Goal: Task Accomplishment & Management: Use online tool/utility

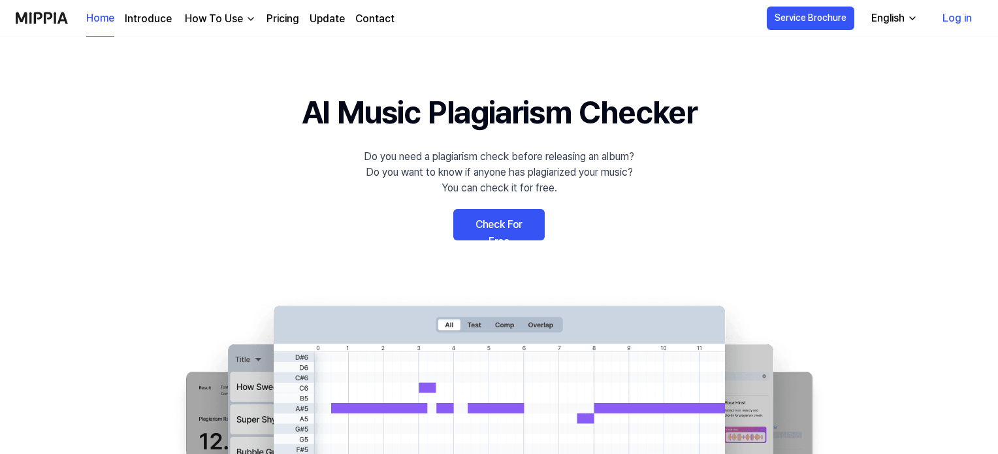
click at [943, 21] on link "Log in" at bounding box center [957, 18] width 50 height 37
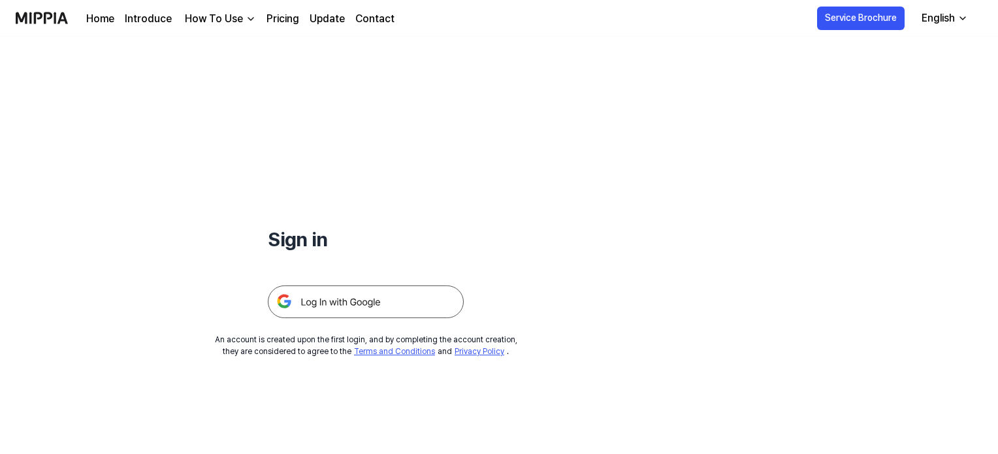
click at [403, 302] on img at bounding box center [366, 301] width 196 height 33
click at [373, 296] on img at bounding box center [366, 301] width 196 height 33
click at [433, 296] on img at bounding box center [366, 301] width 196 height 33
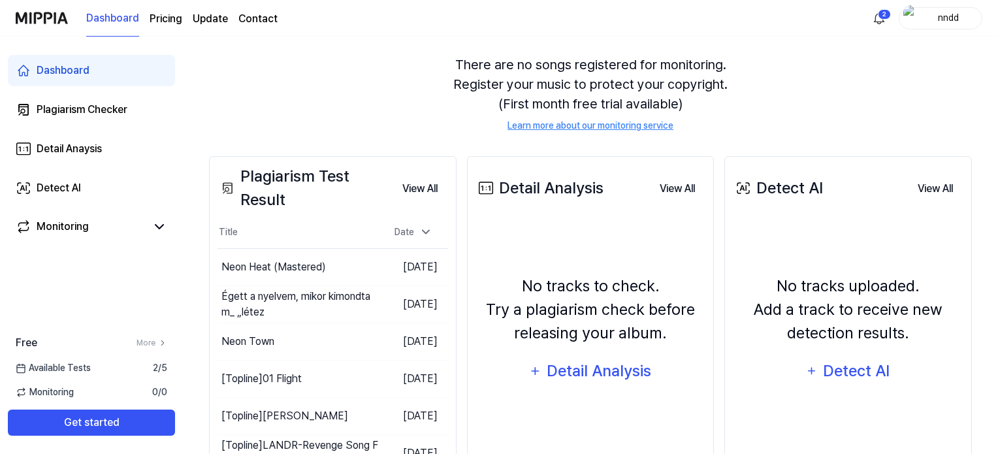
scroll to position [114, 0]
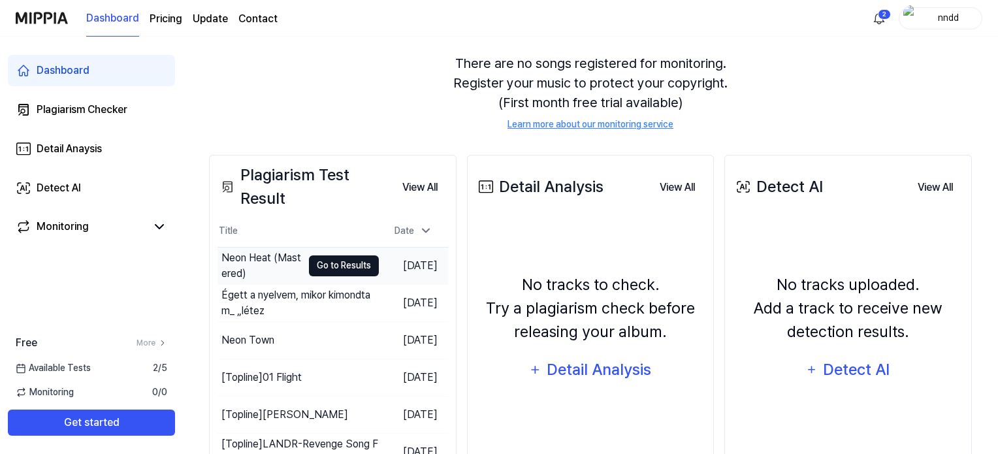
click at [309, 261] on button "Go to Results" at bounding box center [344, 265] width 70 height 21
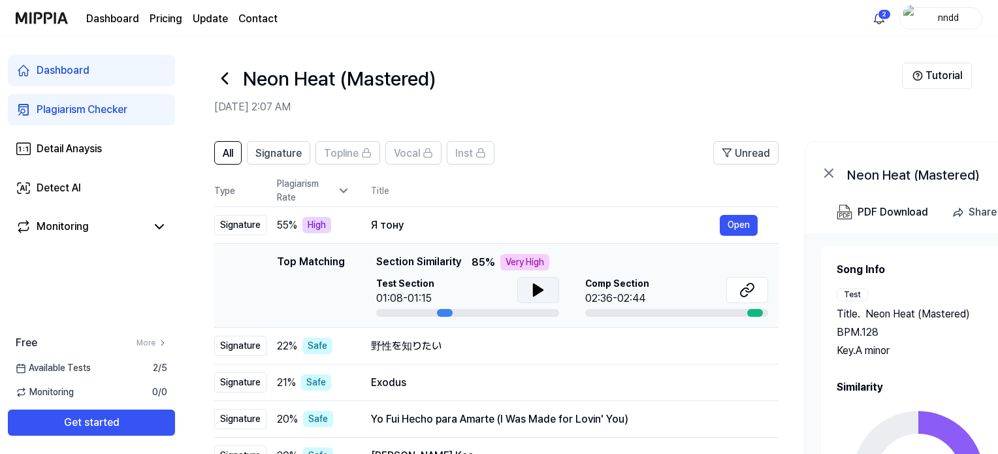
click at [544, 291] on icon at bounding box center [538, 290] width 16 height 16
click at [533, 290] on icon at bounding box center [537, 290] width 9 height 12
click at [514, 221] on div "Я тону" at bounding box center [545, 225] width 349 height 16
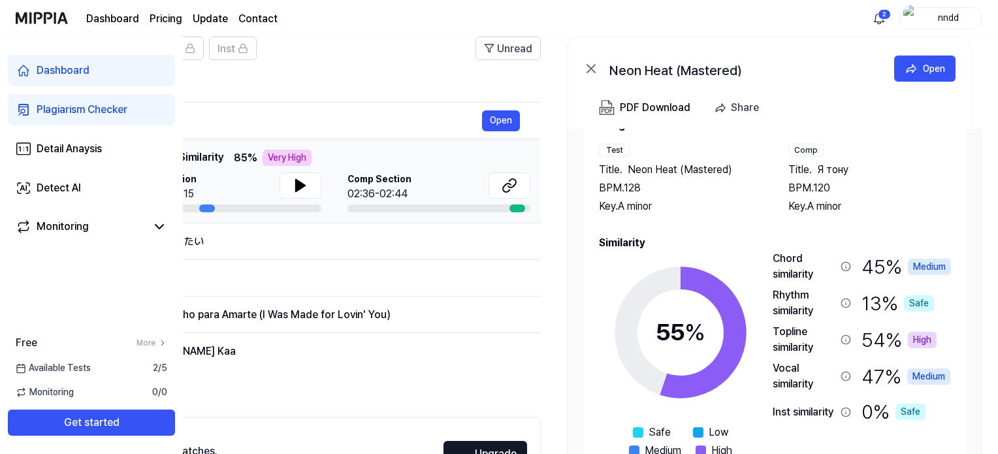
scroll to position [106, 0]
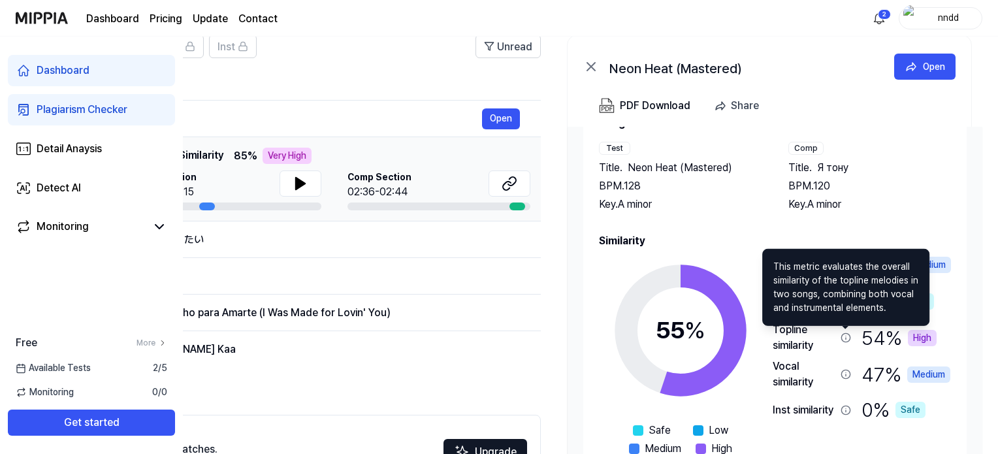
click at [846, 341] on icon at bounding box center [845, 337] width 8 height 8
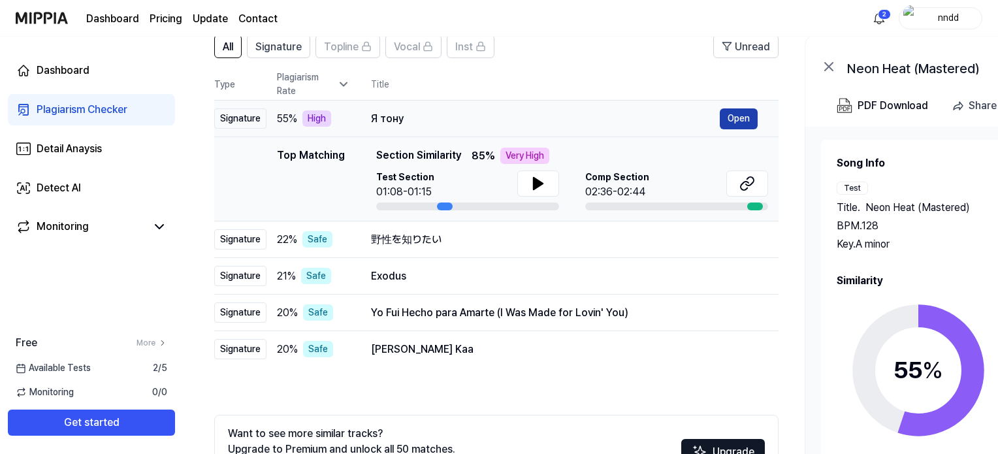
click at [730, 117] on button "Open" at bounding box center [739, 118] width 38 height 21
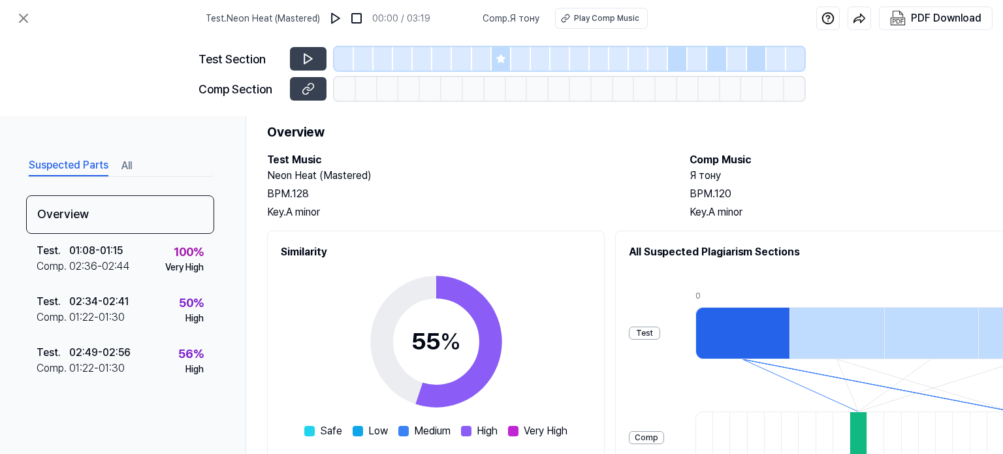
scroll to position [0, 0]
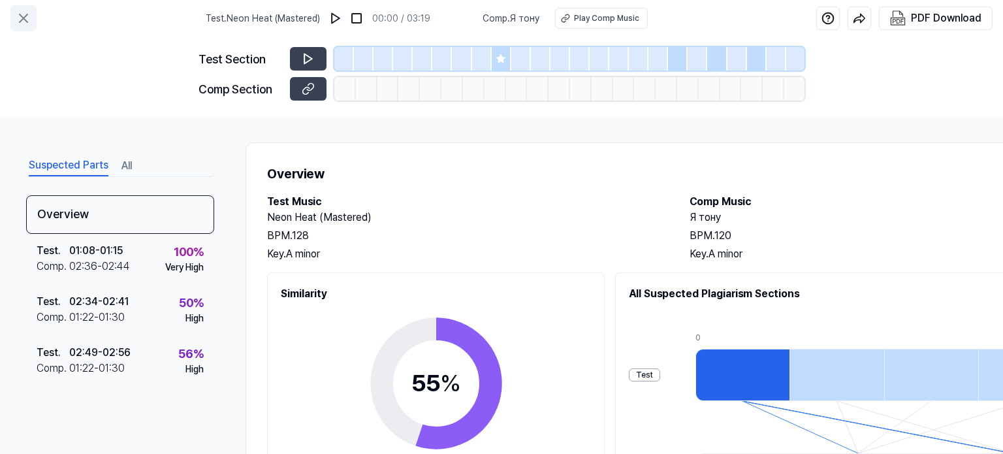
click at [20, 15] on icon at bounding box center [24, 18] width 8 height 8
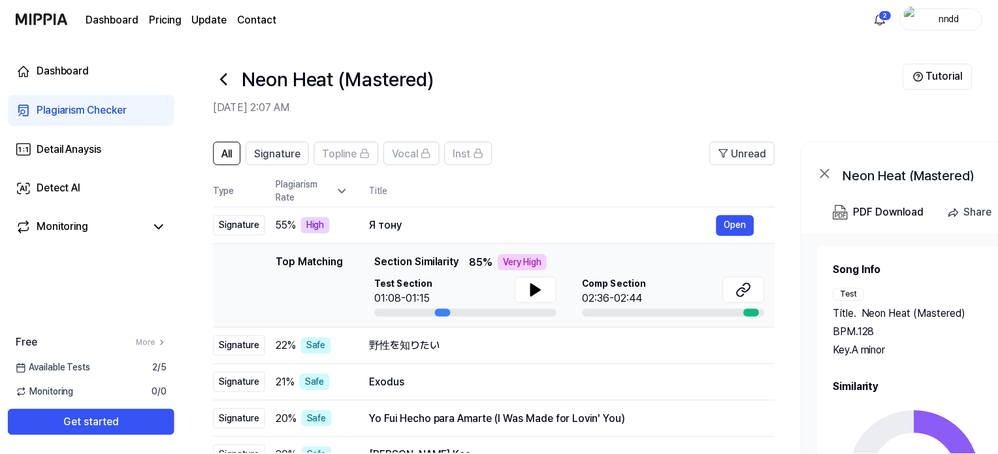
scroll to position [106, 0]
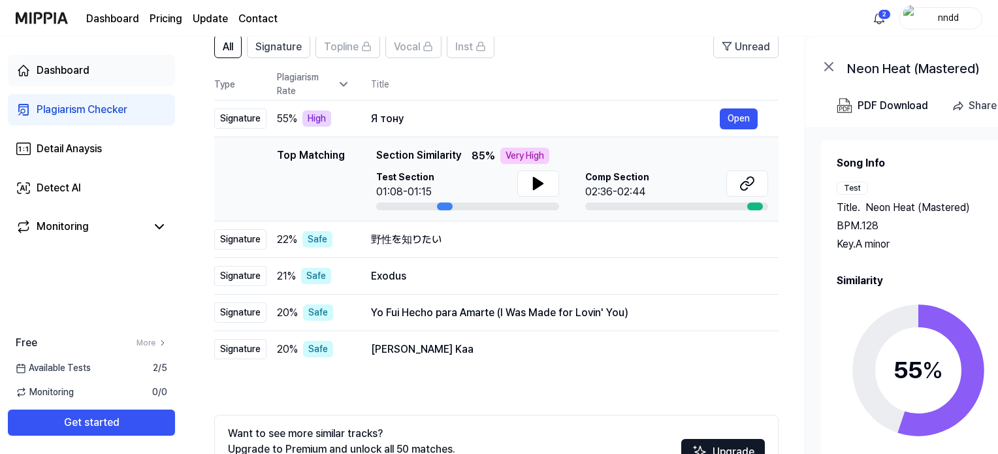
click at [60, 62] on link "Dashboard" at bounding box center [91, 70] width 167 height 31
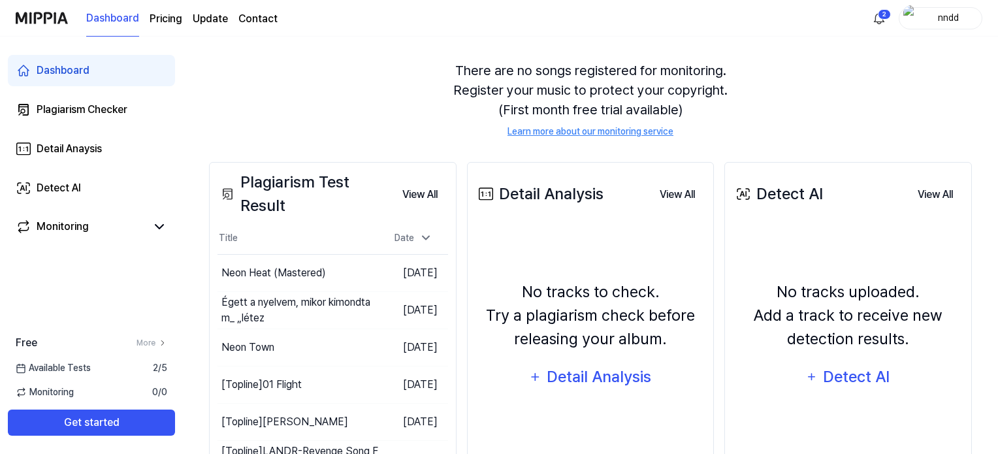
scroll to position [0, 0]
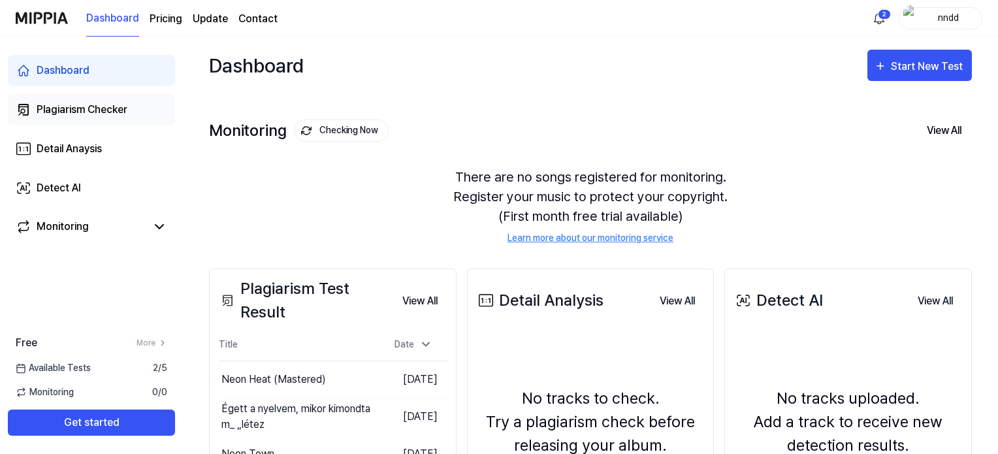
click at [68, 99] on link "Plagiarism Checker" at bounding box center [91, 109] width 167 height 31
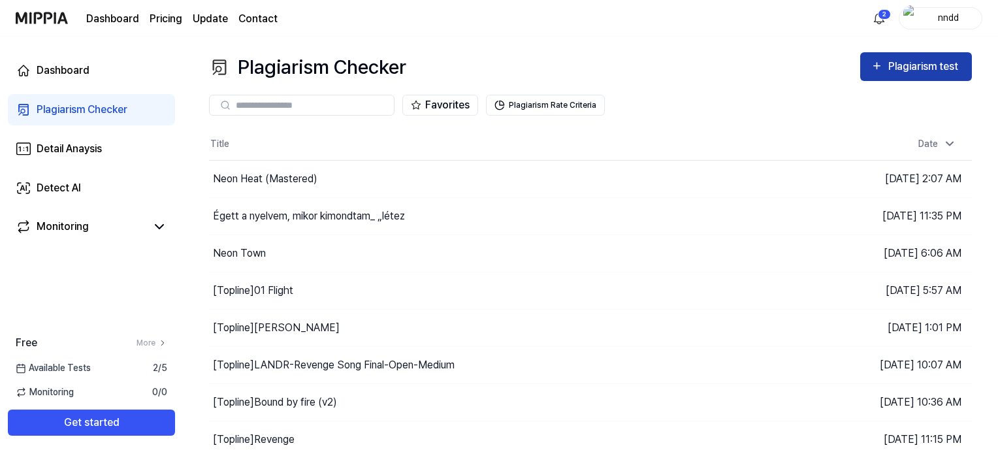
click at [864, 69] on button "Plagiarism test" at bounding box center [916, 66] width 112 height 29
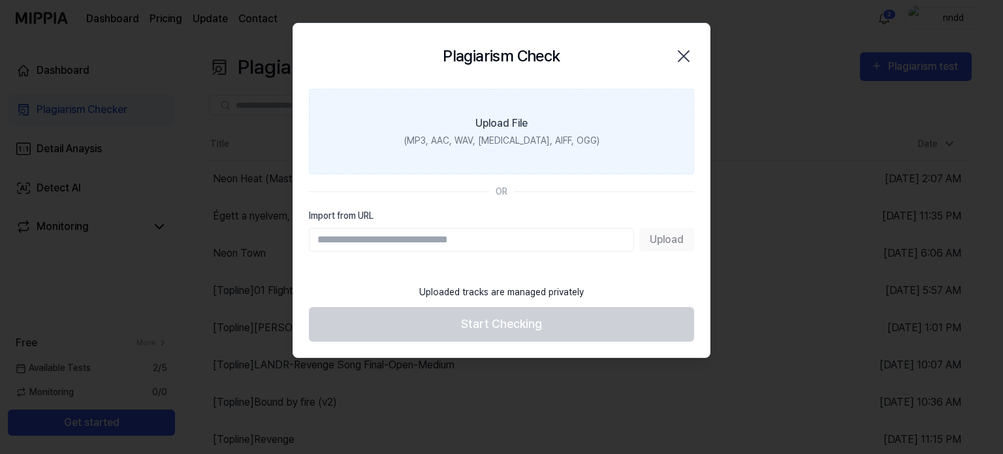
click at [558, 164] on label "Upload File (MP3, AAC, WAV, FLAC, AIFF, OGG)" at bounding box center [501, 132] width 385 height 86
click at [0, 0] on input "Upload File (MP3, AAC, WAV, FLAC, AIFF, OGG)" at bounding box center [0, 0] width 0 height 0
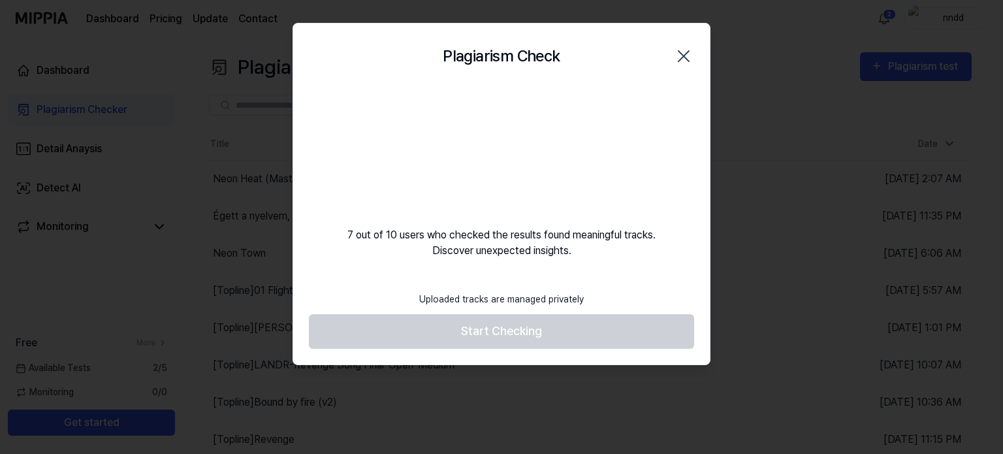
click at [384, 217] on div "7 out of 10 users who checked the results found meaningful tracks. Discover une…" at bounding box center [501, 174] width 417 height 170
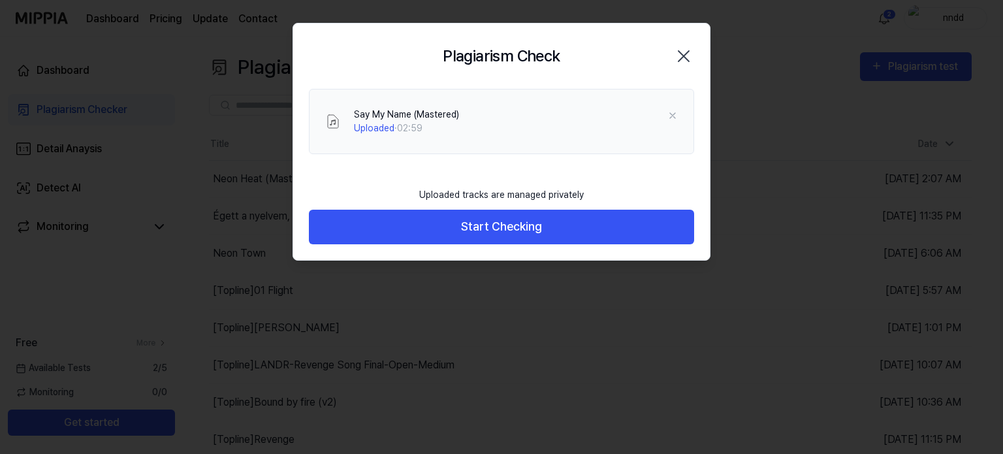
click at [384, 217] on button "Start Checking" at bounding box center [501, 227] width 385 height 35
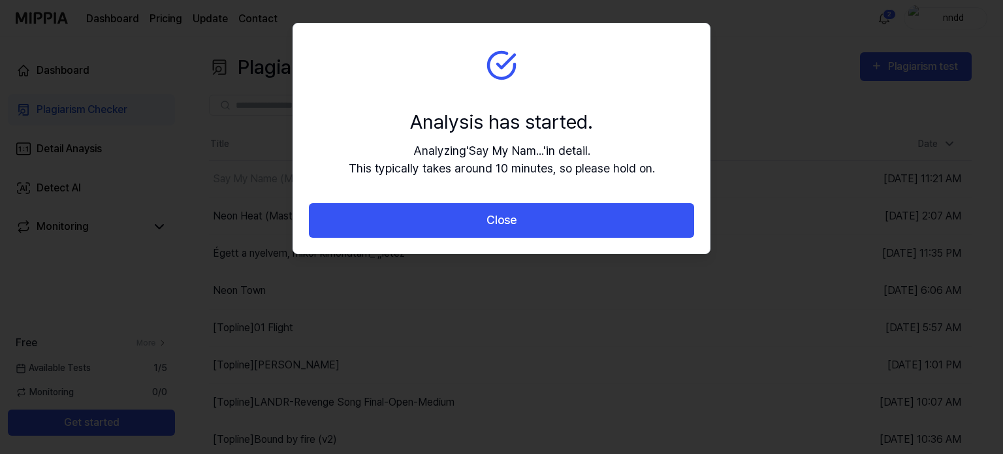
click at [384, 217] on button "Close" at bounding box center [501, 220] width 385 height 35
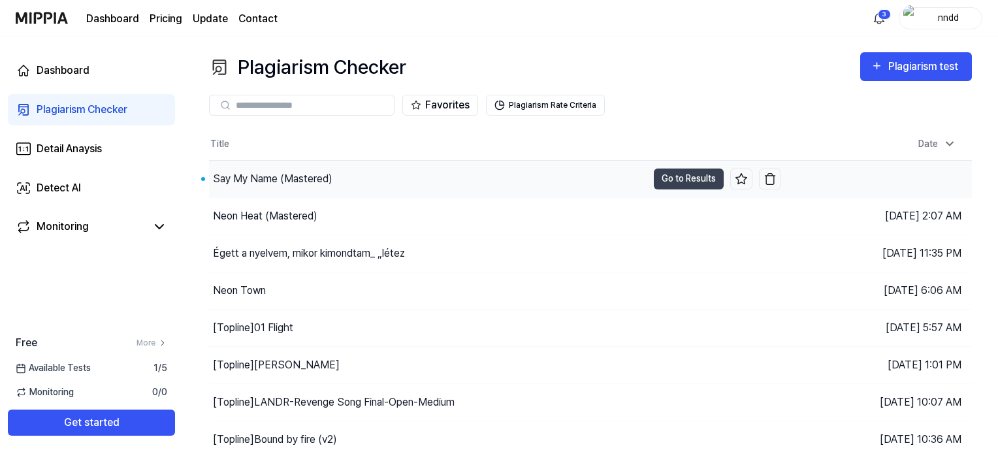
click at [320, 190] on div "Say My Name (Mastered)" at bounding box center [428, 179] width 438 height 37
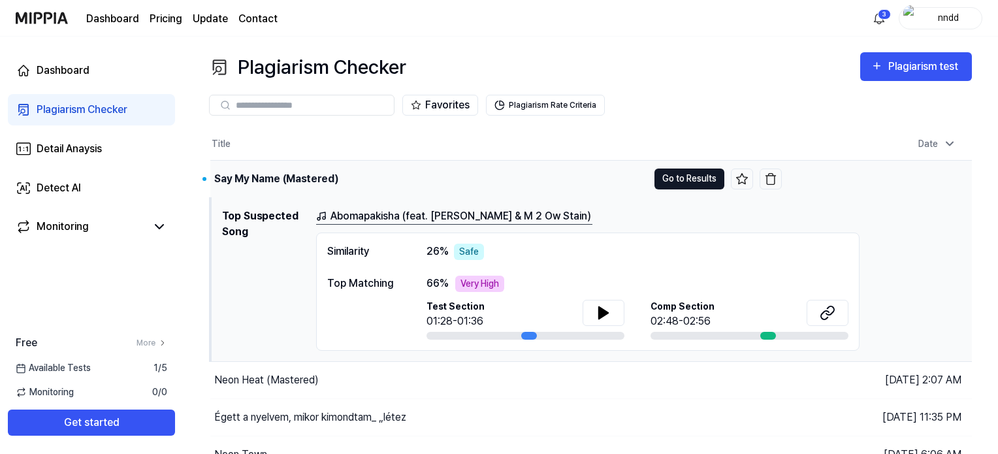
click at [674, 181] on button "Go to Results" at bounding box center [689, 178] width 70 height 21
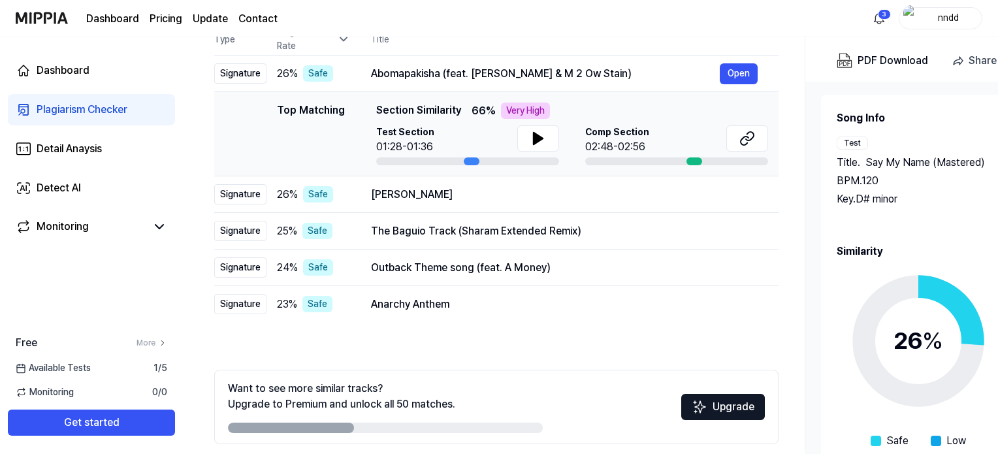
scroll to position [167, 0]
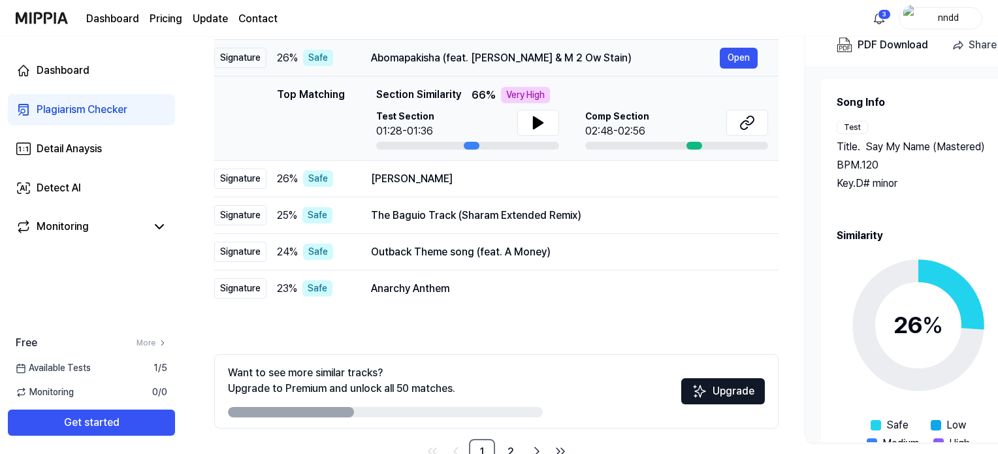
click at [611, 65] on div "Abomapakisha (feat. Kimba & M 2 Ow Stain) Open" at bounding box center [564, 58] width 387 height 21
click at [632, 32] on div "Dashboard Pricing Update Contact 3 nndd" at bounding box center [499, 18] width 966 height 36
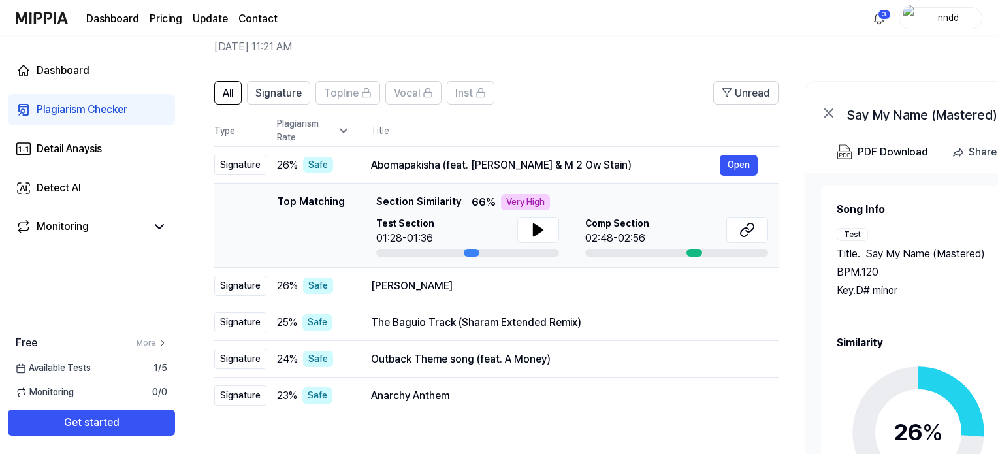
scroll to position [54, 0]
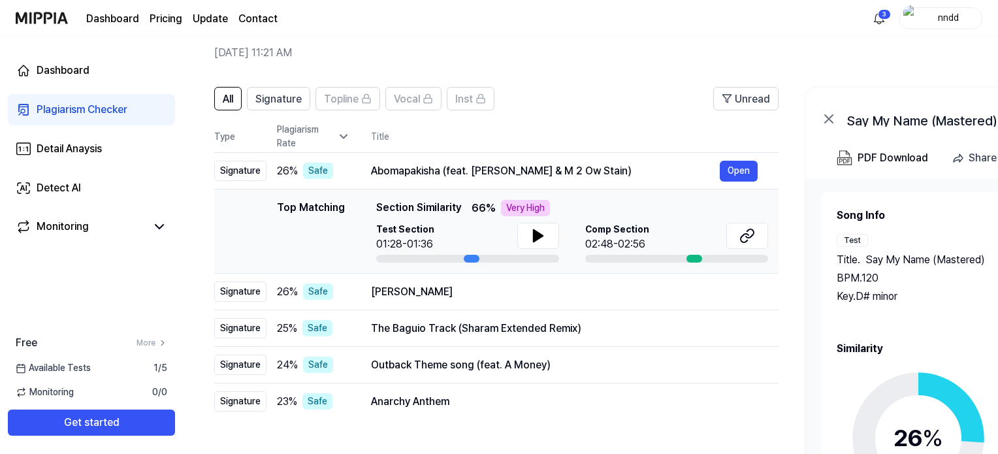
click at [825, 114] on icon at bounding box center [829, 119] width 16 height 16
click at [61, 57] on link "Dashboard" at bounding box center [91, 70] width 167 height 31
